Goal: Task Accomplishment & Management: Manage account settings

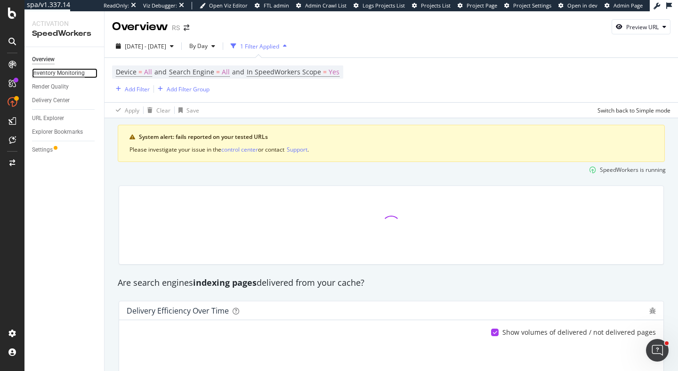
click at [58, 74] on div "Inventory Monitoring" at bounding box center [58, 73] width 53 height 10
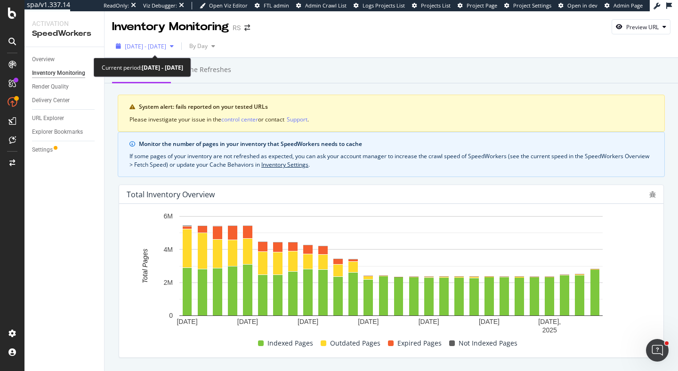
click at [156, 50] on span "[DATE] - [DATE]" at bounding box center [145, 46] width 41 height 8
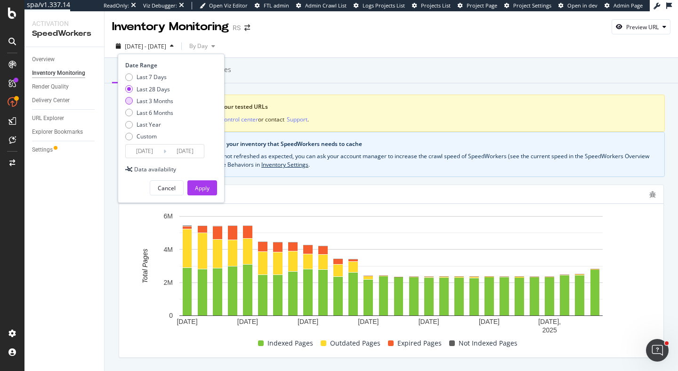
click at [160, 100] on div "Last 3 Months" at bounding box center [155, 101] width 37 height 8
type input "[DATE]"
click at [198, 187] on div "Apply" at bounding box center [202, 188] width 15 height 8
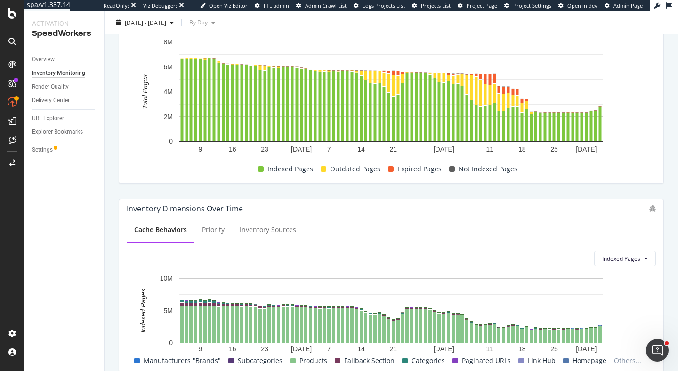
scroll to position [174, 0]
click at [276, 188] on div "Total Inventory Overview July 2025 August 2025 September 2025 9 16 23 7 14 21 1…" at bounding box center [391, 97] width 557 height 188
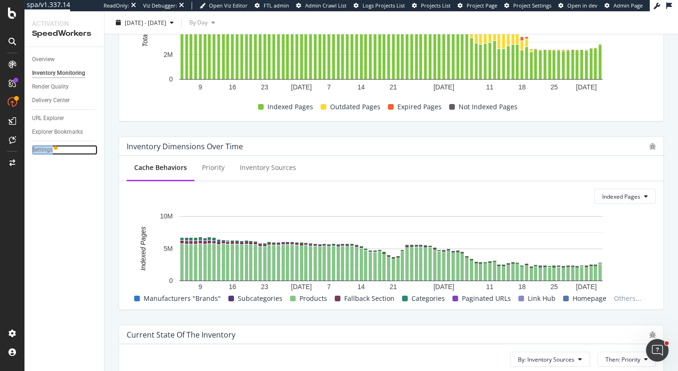
scroll to position [209, 0]
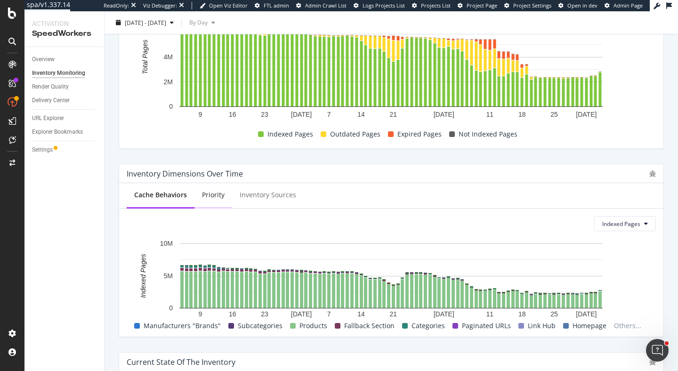
click at [218, 194] on div "Priority" at bounding box center [213, 194] width 23 height 9
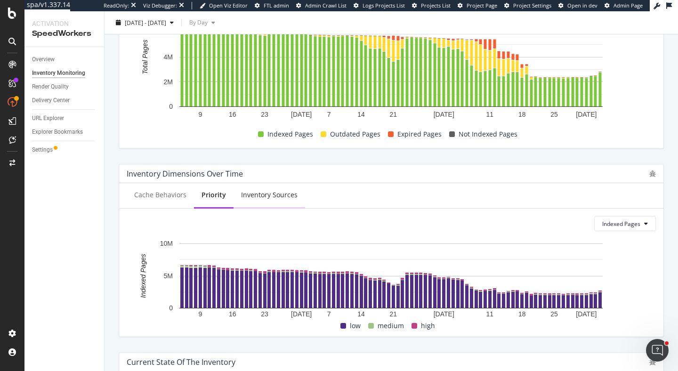
click at [253, 202] on div "Inventory Sources" at bounding box center [270, 196] width 72 height 26
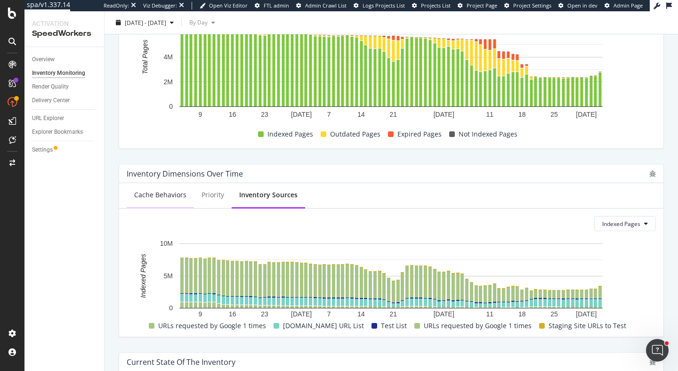
click at [154, 193] on div "Cache Behaviors" at bounding box center [160, 194] width 52 height 9
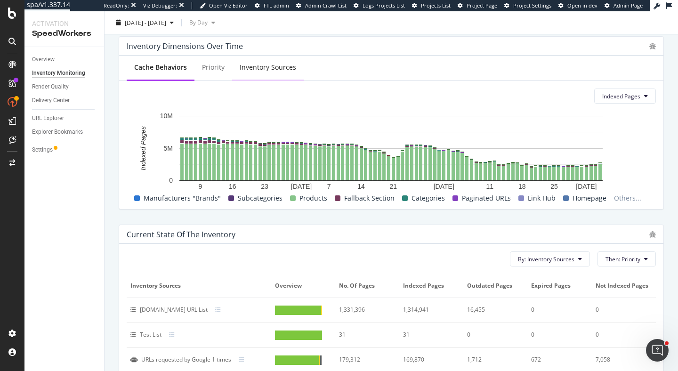
scroll to position [330, 0]
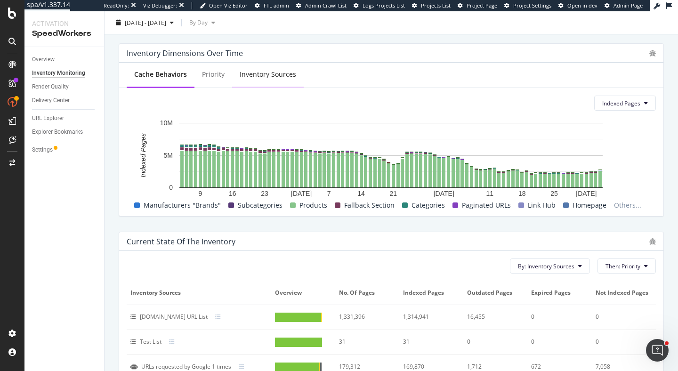
click at [272, 72] on div "Inventory Sources" at bounding box center [268, 74] width 57 height 9
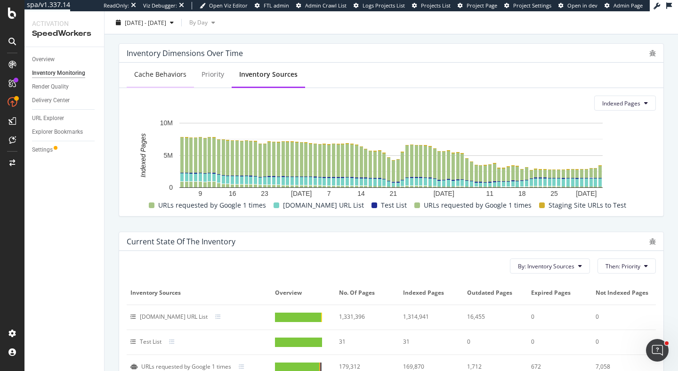
click at [163, 76] on div "Cache Behaviors" at bounding box center [160, 74] width 52 height 9
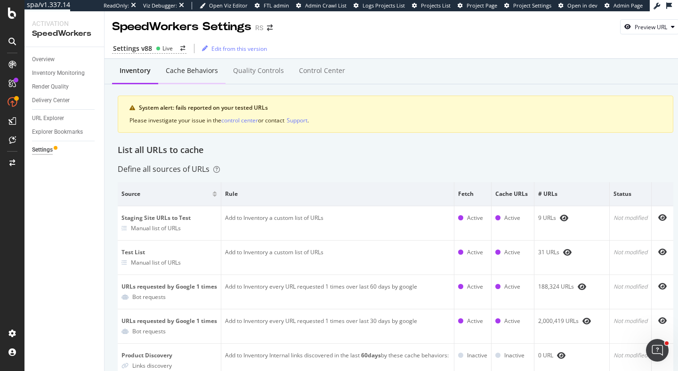
click at [197, 70] on div "Cache behaviors" at bounding box center [192, 70] width 52 height 9
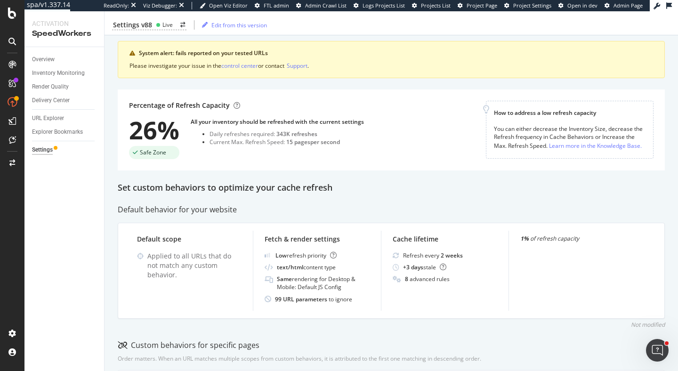
scroll to position [129, 0]
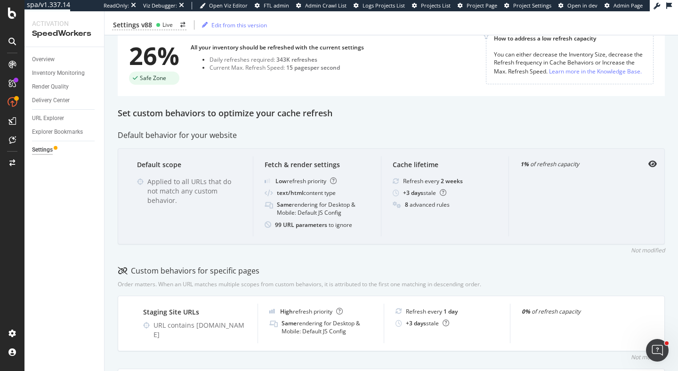
click at [232, 229] on div "Default scope Applied to all URLs that do not match any custom behavior." at bounding box center [189, 196] width 127 height 80
click at [653, 163] on icon "eye" at bounding box center [653, 164] width 8 height 8
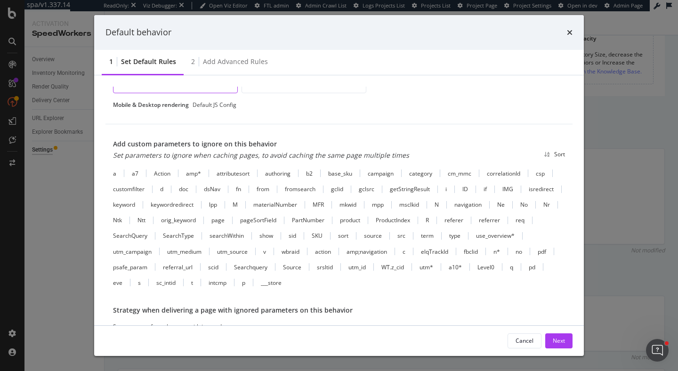
scroll to position [274, 0]
drag, startPoint x: 211, startPoint y: 222, endPoint x: 228, endPoint y: 223, distance: 16.5
click at [228, 223] on div "a a7 Action amp* attributesort authoring b2 base_sku campaign category cm_mmc c…" at bounding box center [339, 227] width 452 height 117
click at [569, 34] on icon "times" at bounding box center [570, 33] width 6 height 8
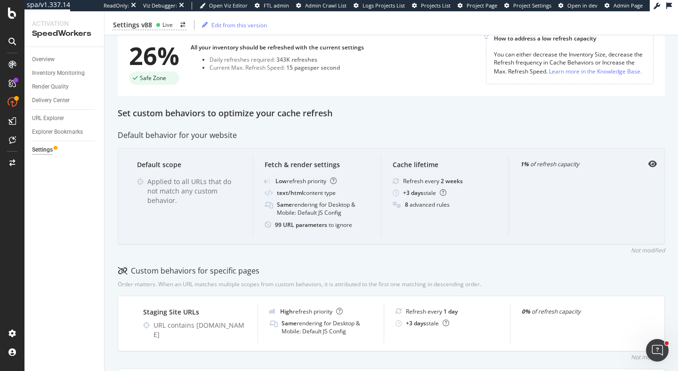
scroll to position [108, 0]
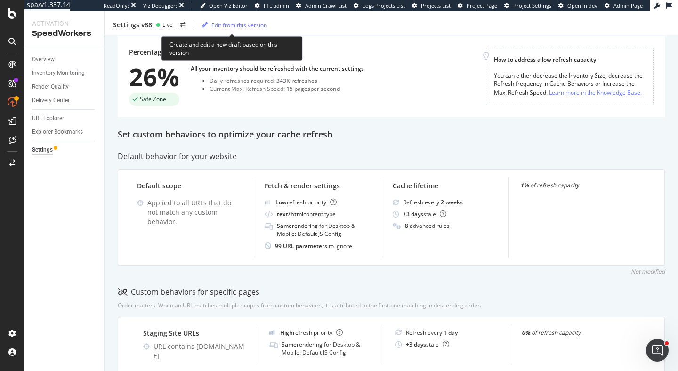
click at [241, 24] on div "Edit from this version" at bounding box center [239, 25] width 56 height 8
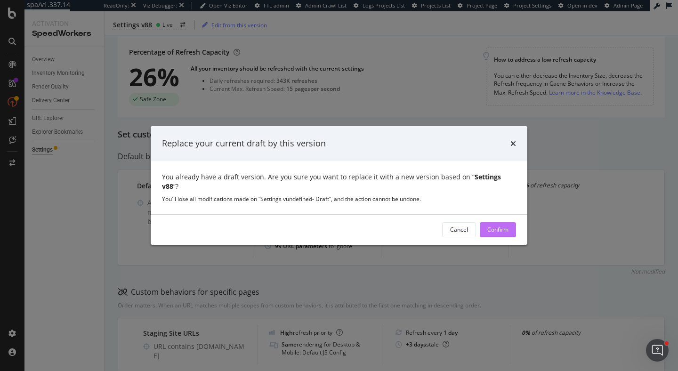
click at [511, 223] on button "Confirm" at bounding box center [498, 229] width 36 height 15
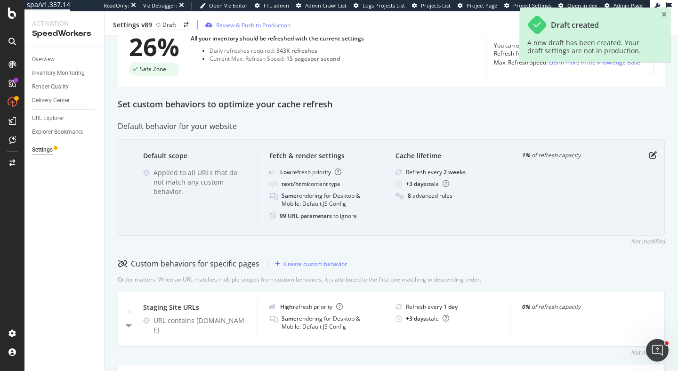
scroll to position [164, 0]
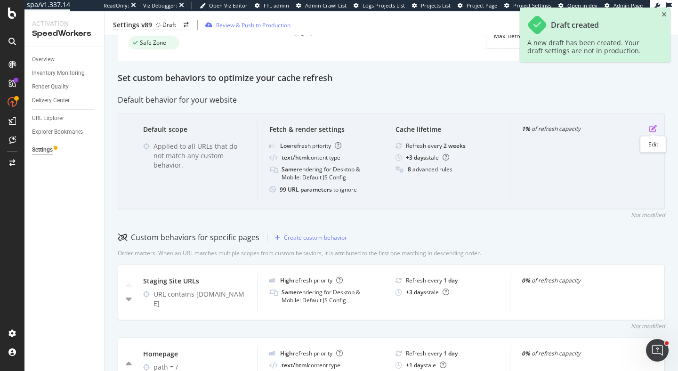
click at [655, 127] on icon "pen-to-square" at bounding box center [654, 129] width 8 height 8
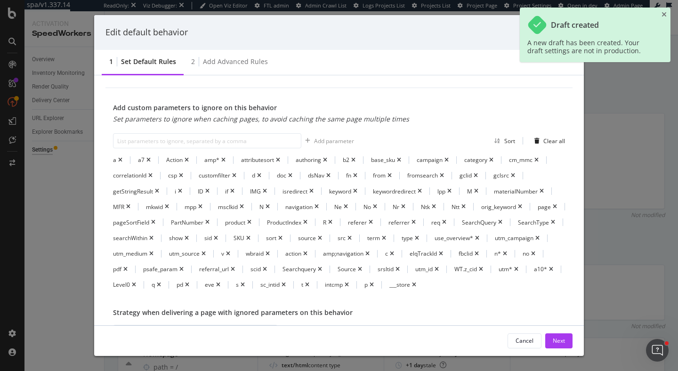
scroll to position [372, 0]
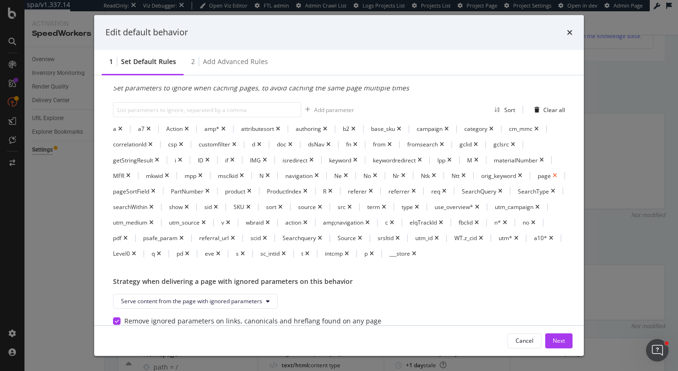
click at [553, 179] on icon "times" at bounding box center [555, 176] width 4 height 6
click at [561, 340] on div "Next" at bounding box center [559, 341] width 12 height 8
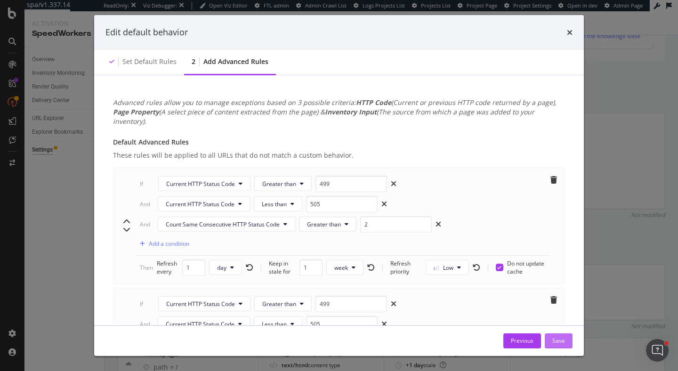
click at [562, 343] on div "Save" at bounding box center [559, 341] width 13 height 8
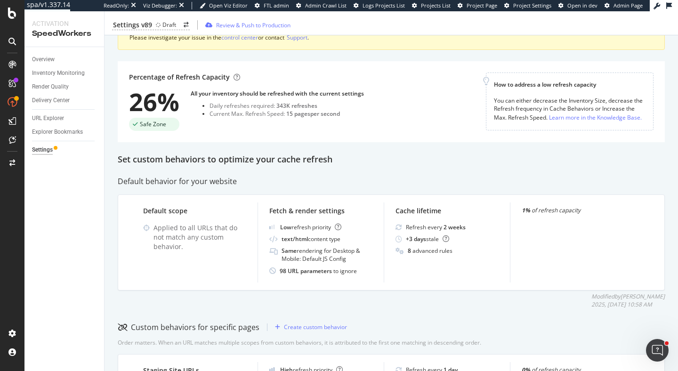
scroll to position [0, 0]
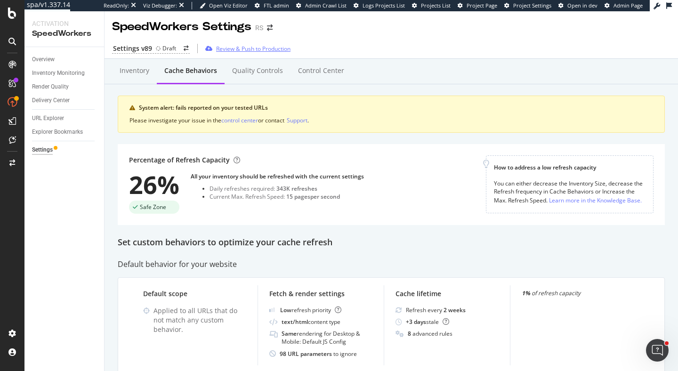
click at [266, 49] on div "Review & Push to Production" at bounding box center [253, 49] width 74 height 8
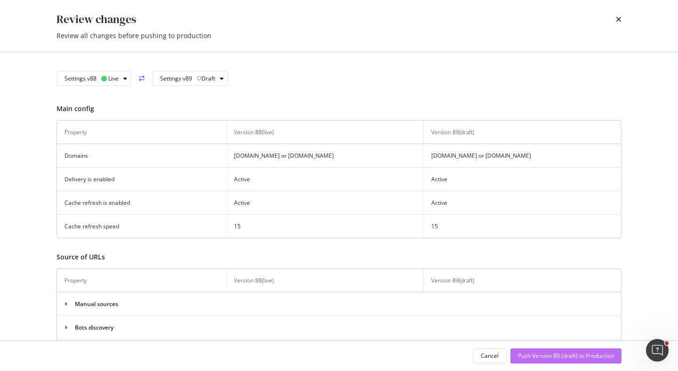
click at [557, 358] on div "Push Version 89 (draft) to Production" at bounding box center [566, 356] width 96 height 8
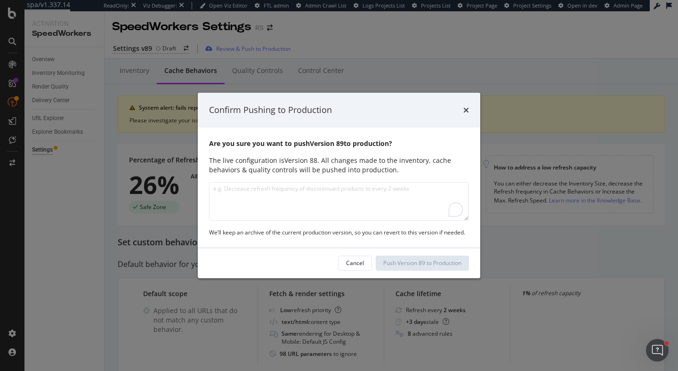
click at [422, 192] on textarea "To enrich screen reader interactions, please activate Accessibility in Grammarl…" at bounding box center [339, 201] width 260 height 39
type textarea "r"
type textarea "Removed "page" from url parameters to ignore"
click at [431, 262] on div "Push Version 89 to Production" at bounding box center [422, 263] width 78 height 8
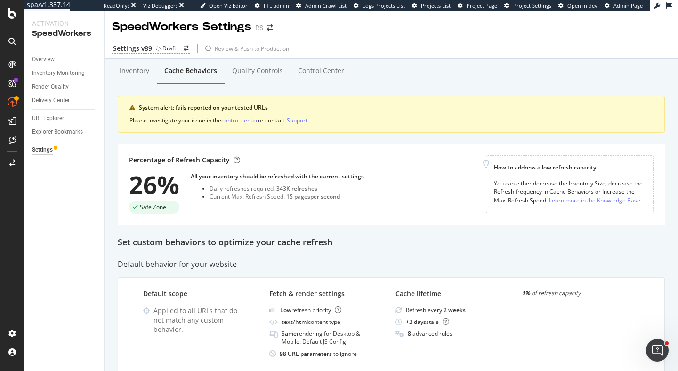
click at [338, 242] on div "Set custom behaviors to optimize your cache refresh" at bounding box center [391, 242] width 547 height 12
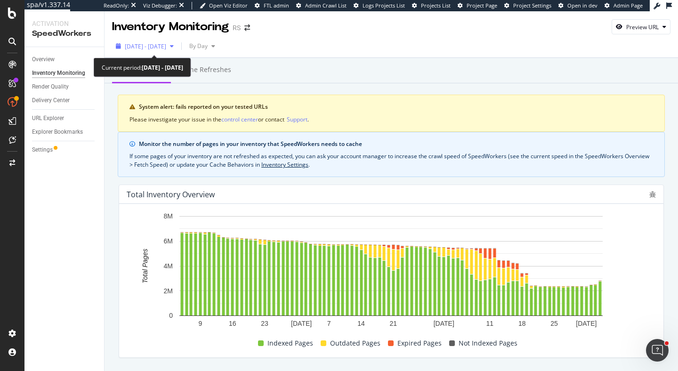
click at [166, 43] on span "2025 Jun. 6th - Sep. 5th" at bounding box center [145, 46] width 41 height 8
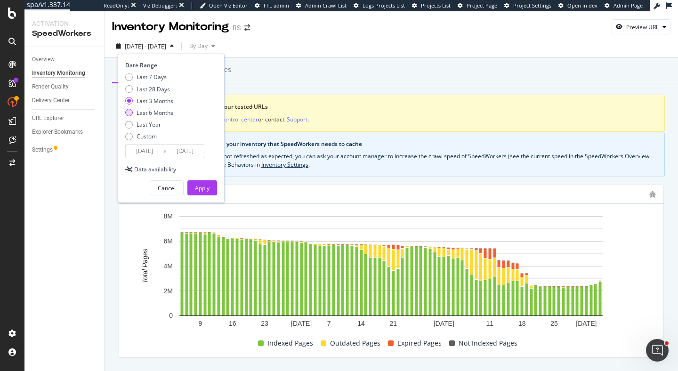
click at [171, 114] on div "Last 6 Months" at bounding box center [155, 113] width 37 height 8
type input "2025/03/06"
click at [206, 188] on div "Apply" at bounding box center [202, 188] width 15 height 8
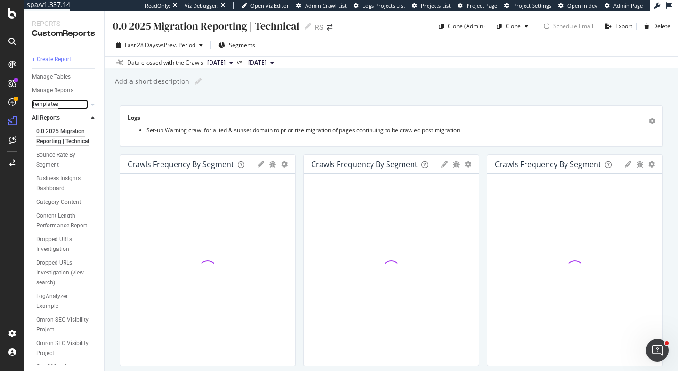
click at [52, 106] on div "Templates" at bounding box center [45, 104] width 26 height 10
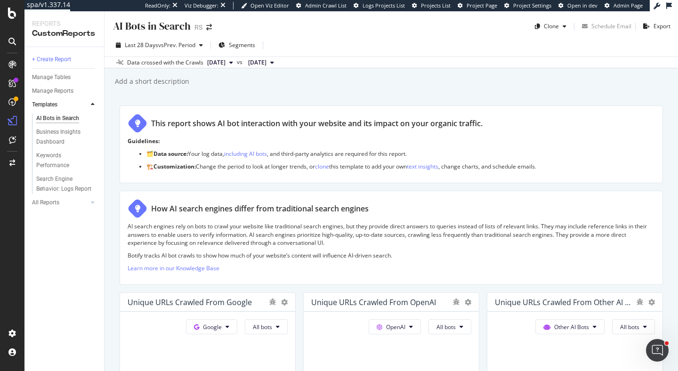
scroll to position [150, 0]
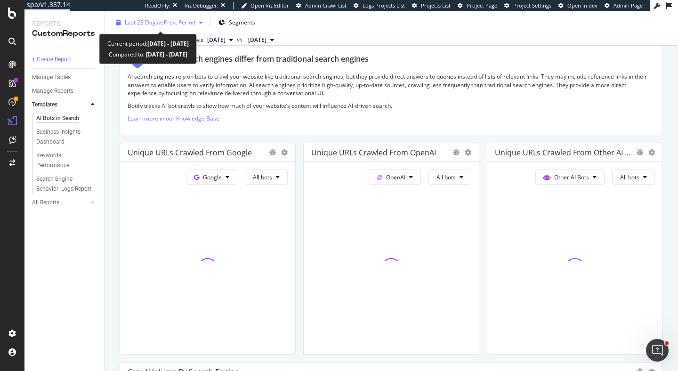
click at [193, 21] on span "vs Prev. Period" at bounding box center [176, 22] width 37 height 8
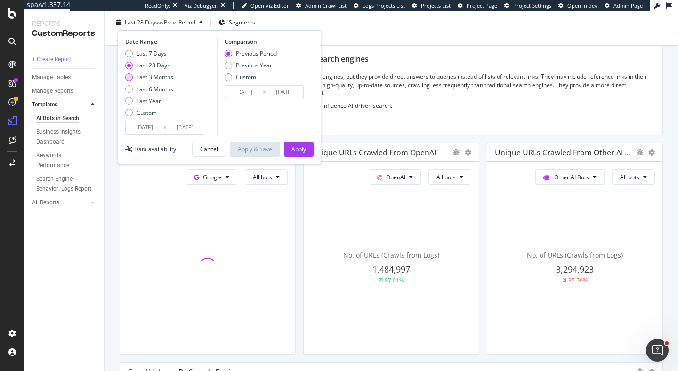
click at [155, 78] on div "Last 3 Months" at bounding box center [155, 77] width 37 height 8
type input "[DATE]"
click at [302, 148] on div "Apply" at bounding box center [299, 149] width 15 height 8
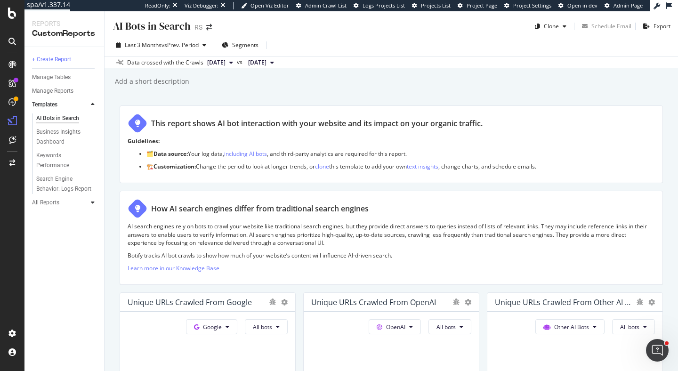
click at [92, 201] on icon at bounding box center [93, 203] width 4 height 6
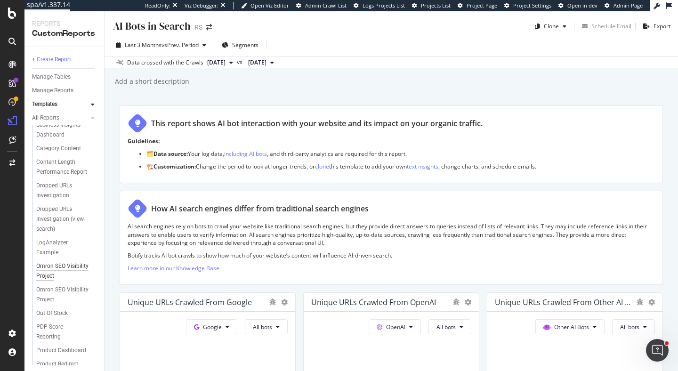
scroll to position [58, 0]
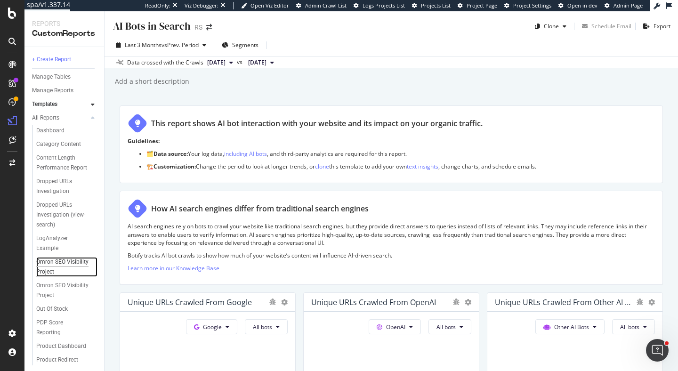
click at [42, 270] on div "Omron SEO Visibility Project" at bounding box center [63, 267] width 54 height 20
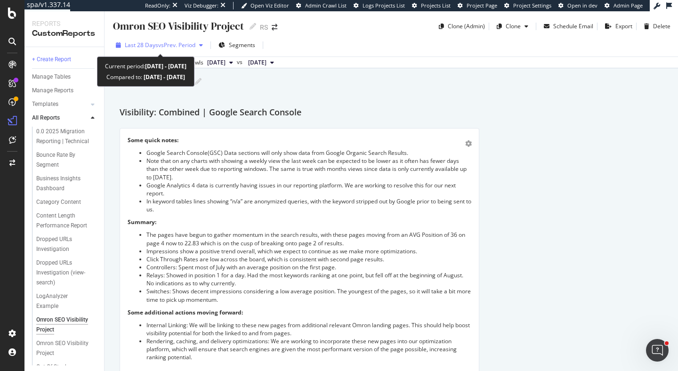
click at [195, 49] on span "vs Prev. Period" at bounding box center [176, 45] width 37 height 8
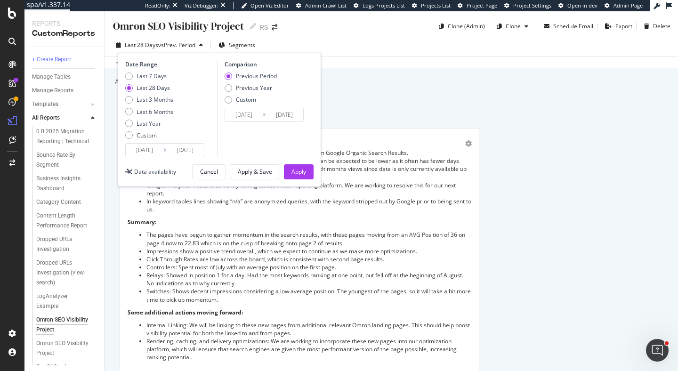
click at [195, 49] on span "vs Prev. Period" at bounding box center [176, 45] width 37 height 8
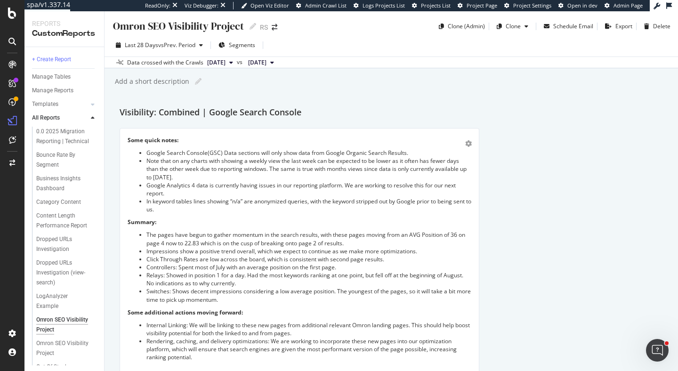
click at [114, 94] on div "Omron SEO Visibility Project Omron SEO Visibility Project RS Clone (Admin) Clon…" at bounding box center [392, 191] width 574 height 360
click at [93, 117] on icon at bounding box center [93, 118] width 4 height 6
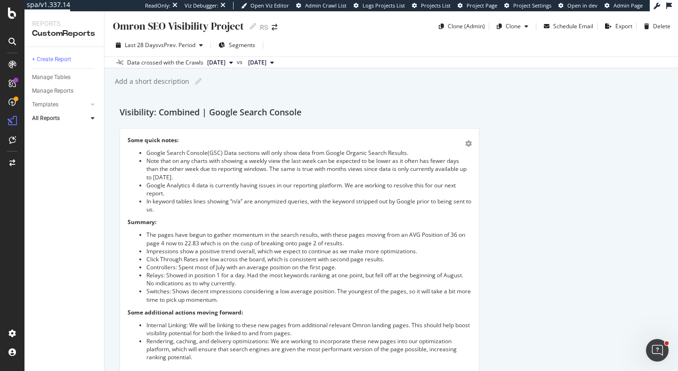
click at [93, 117] on icon at bounding box center [93, 118] width 4 height 6
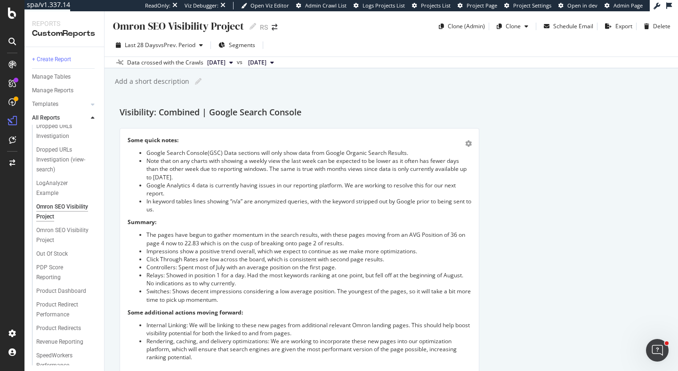
scroll to position [120, 0]
